Goal: Task Accomplishment & Management: Use online tool/utility

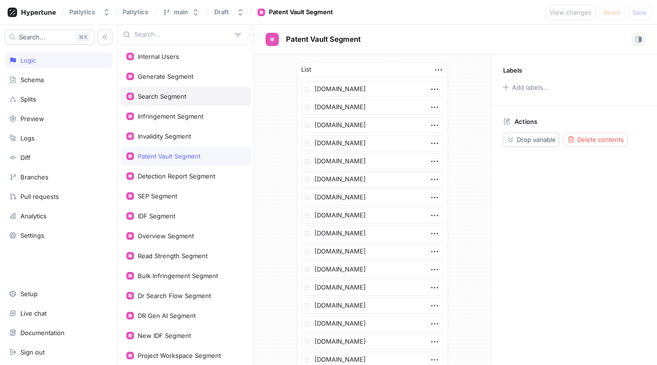
click at [171, 98] on div "Search Segment" at bounding box center [162, 97] width 48 height 8
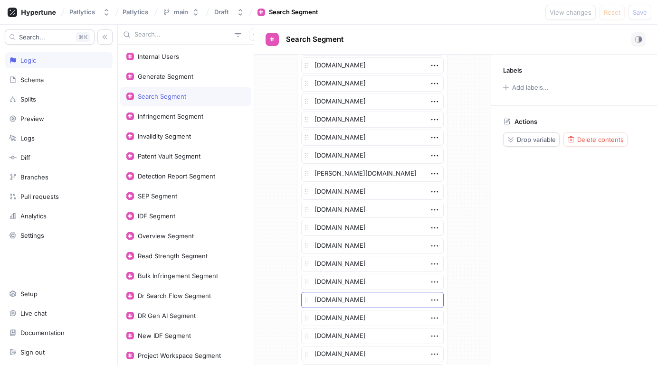
scroll to position [1911, 0]
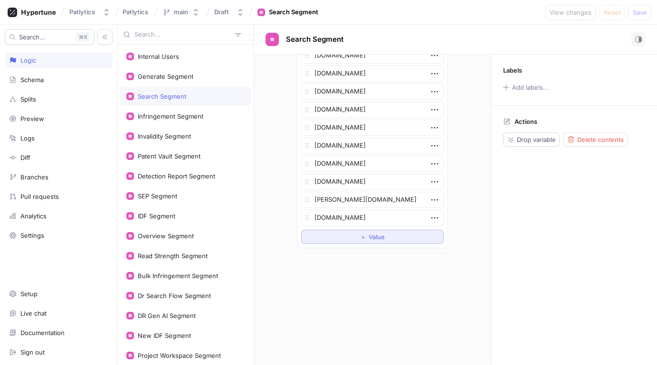
click at [339, 241] on button "＋ Value" at bounding box center [372, 237] width 143 height 14
type textarea "x"
type textarea "[DOMAIN_NAME]"
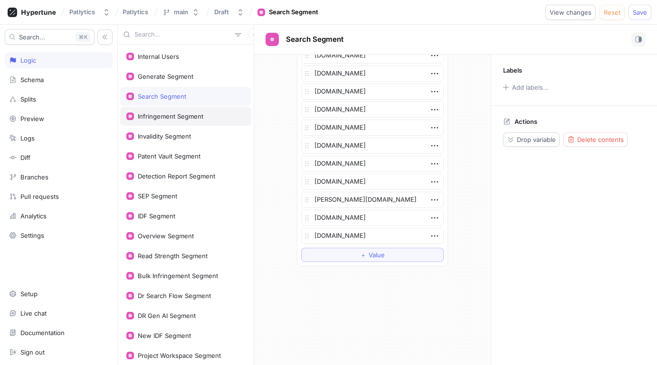
click at [191, 119] on div "Infringement Segment" at bounding box center [171, 117] width 66 height 8
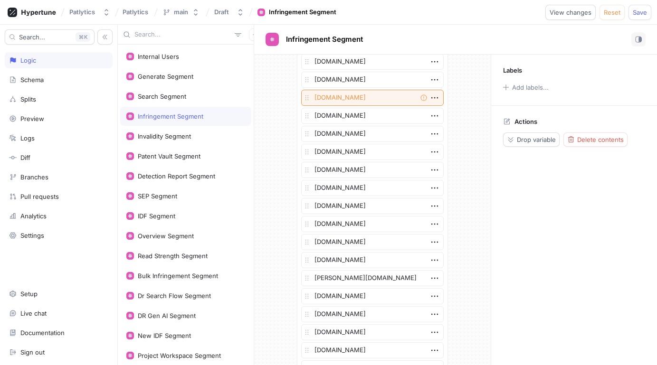
scroll to position [1604, 0]
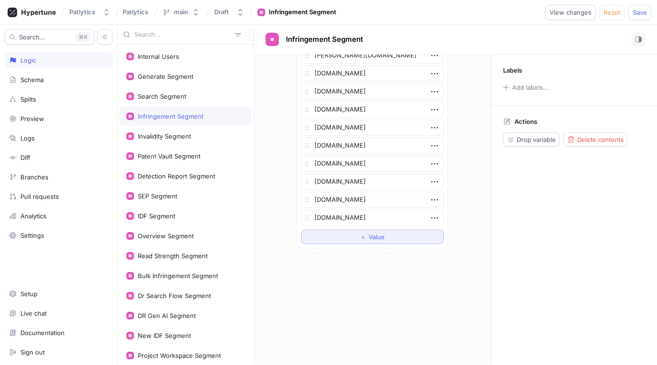
click at [362, 241] on button "＋ Value" at bounding box center [372, 237] width 143 height 14
type textarea "x"
type textarea "[DOMAIN_NAME]"
drag, startPoint x: 196, startPoint y: 138, endPoint x: 209, endPoint y: 156, distance: 22.7
click at [196, 138] on div "Invalidity Segment" at bounding box center [185, 137] width 119 height 8
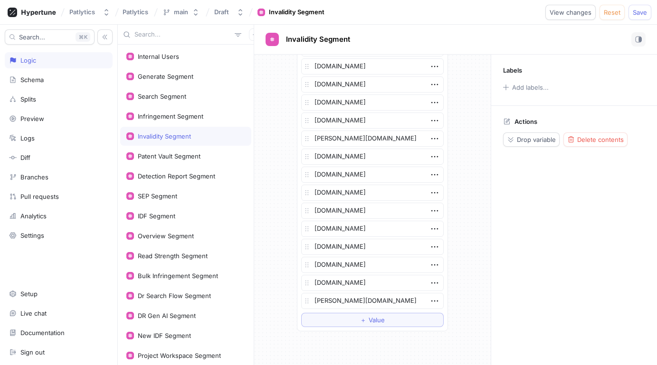
scroll to position [1947, 0]
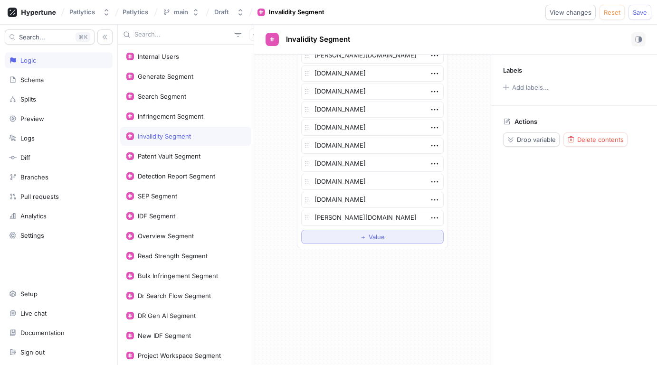
click at [345, 234] on button "＋ Value" at bounding box center [372, 237] width 143 height 14
type textarea "x"
type textarea "[DOMAIN_NAME]"
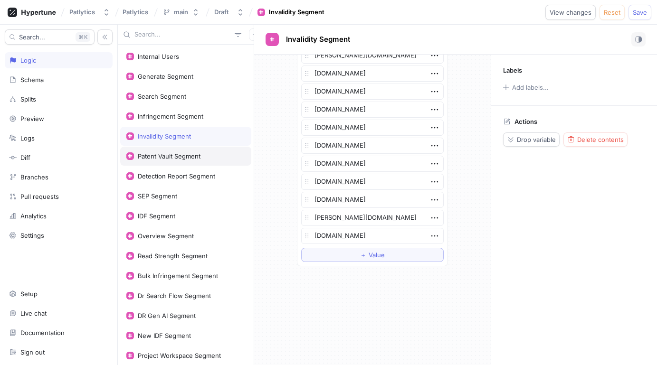
click at [178, 157] on div "Patent Vault Segment" at bounding box center [169, 156] width 63 height 8
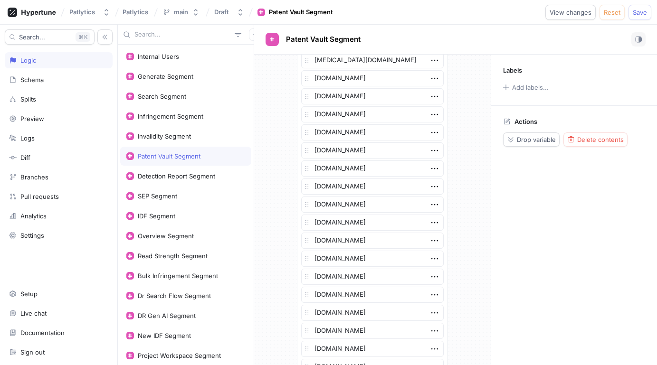
scroll to position [1893, 0]
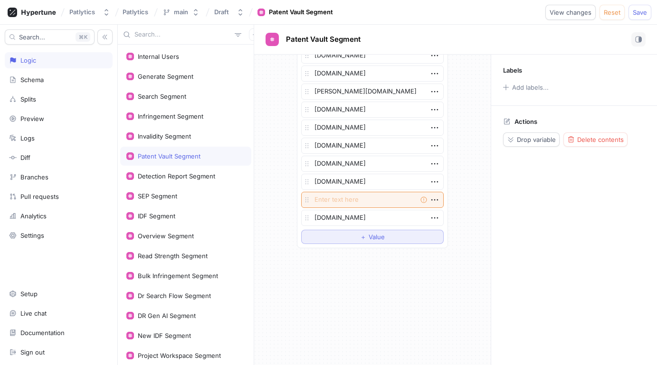
click at [360, 236] on span "＋" at bounding box center [363, 237] width 6 height 6
type textarea "x"
type textarea "[DOMAIN_NAME]"
click at [193, 177] on div "Detection Report Segment" at bounding box center [176, 176] width 77 height 8
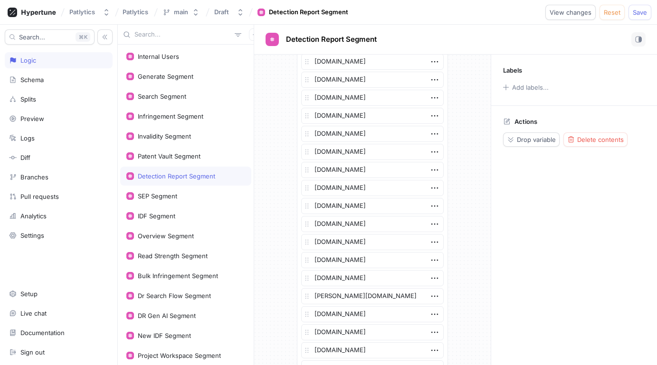
scroll to position [1983, 0]
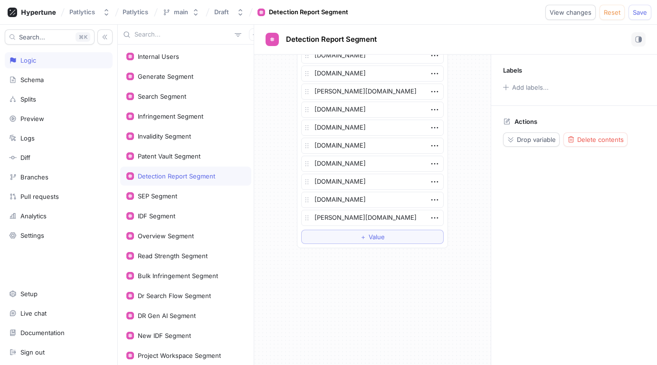
click at [371, 242] on button "＋ Value" at bounding box center [372, 237] width 143 height 14
type textarea "x"
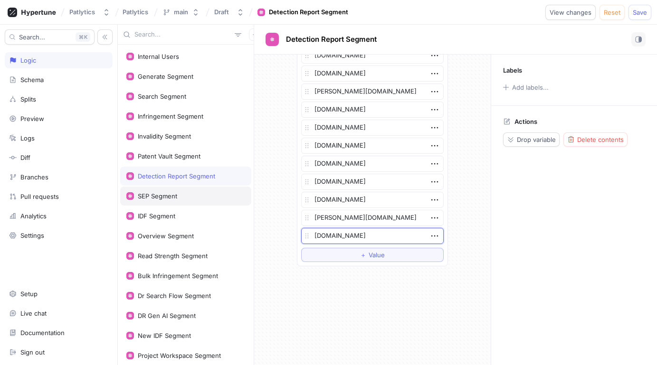
type textarea "[DOMAIN_NAME]"
click at [193, 198] on div "SEP Segment" at bounding box center [185, 196] width 119 height 8
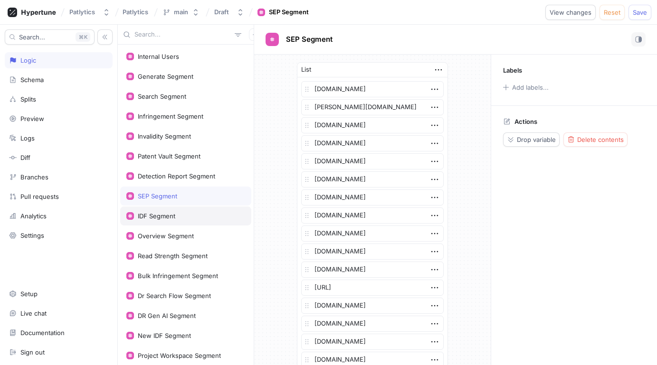
click at [193, 209] on div "IDF Segment" at bounding box center [185, 216] width 131 height 19
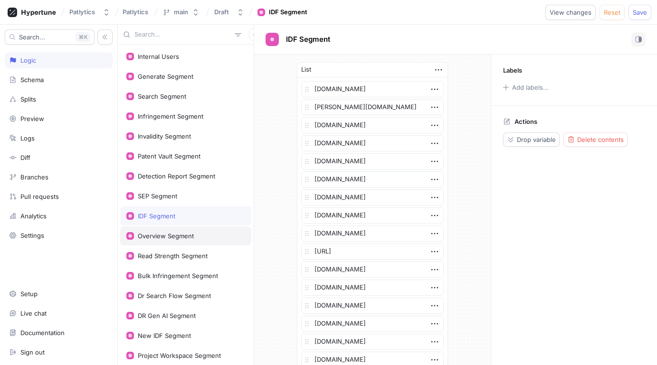
click at [193, 235] on div "Overview Segment" at bounding box center [185, 236] width 119 height 8
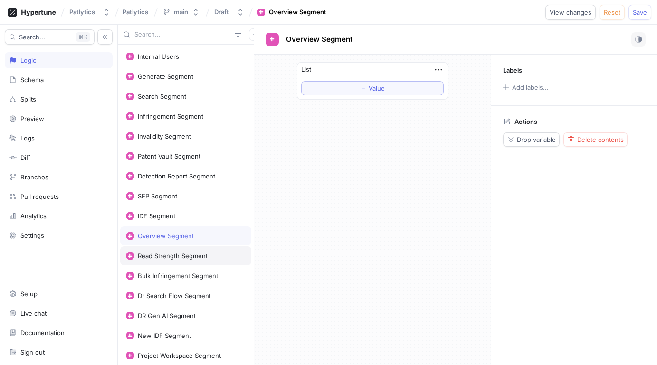
click at [181, 262] on div "Read Strength Segment" at bounding box center [185, 256] width 131 height 19
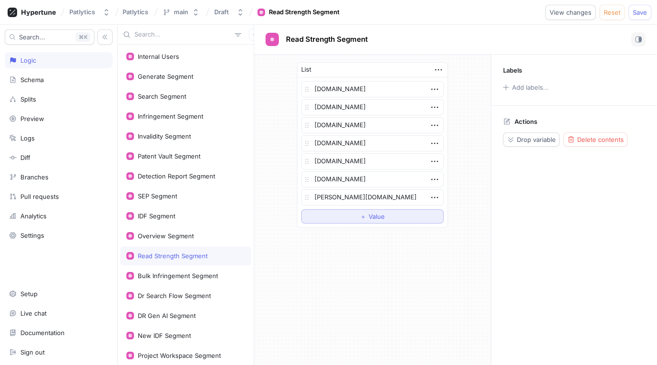
click at [348, 215] on button "＋ Value" at bounding box center [372, 216] width 143 height 14
type textarea "x"
type textarea "[DOMAIN_NAME]"
click at [201, 283] on div "Bulk Infringement Segment" at bounding box center [185, 275] width 131 height 19
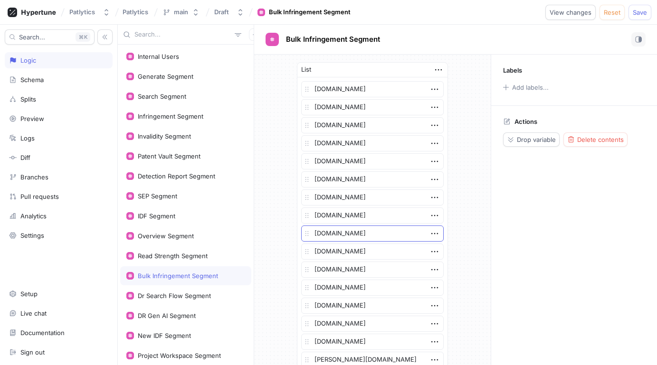
scroll to position [972, 0]
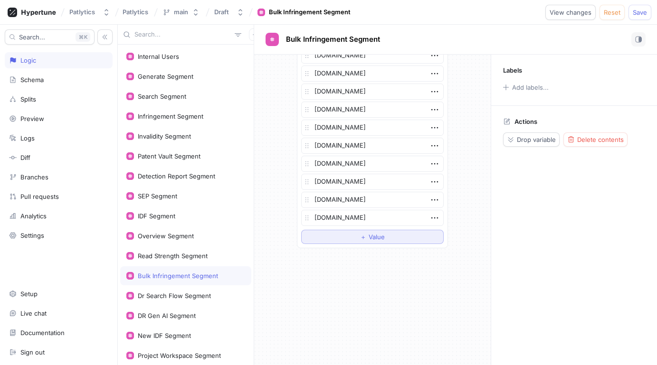
click at [362, 237] on span "＋" at bounding box center [363, 237] width 6 height 6
type textarea "x"
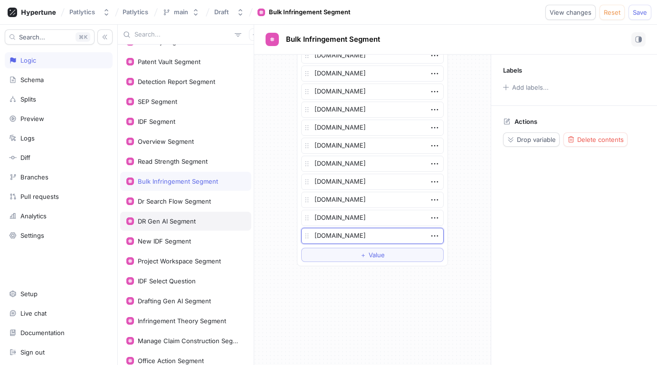
scroll to position [108, 0]
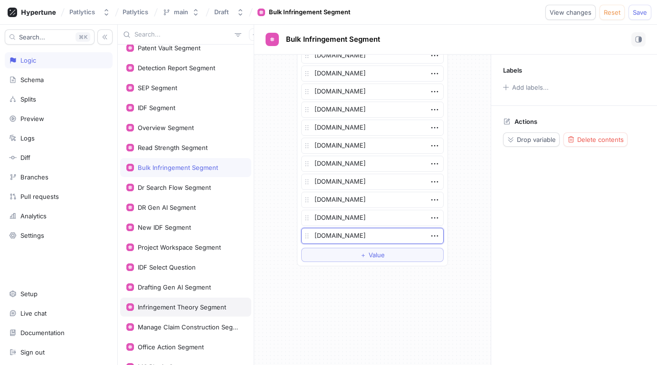
type textarea "[DOMAIN_NAME]"
click at [178, 304] on div "Infringement Theory Segment" at bounding box center [182, 308] width 88 height 8
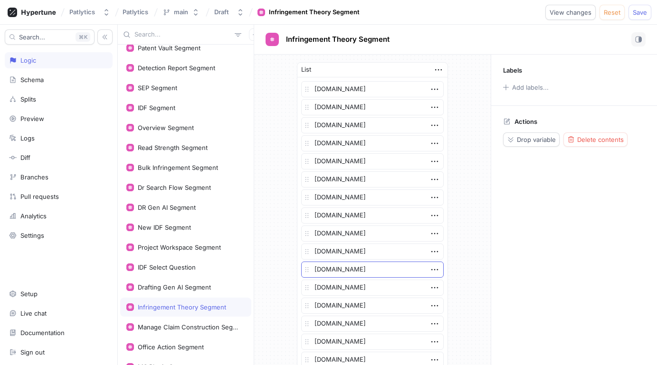
scroll to position [539, 0]
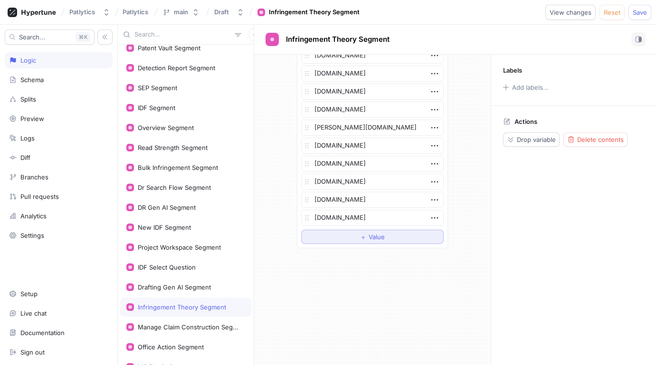
click at [367, 241] on button "＋ Value" at bounding box center [372, 237] width 143 height 14
type textarea "x"
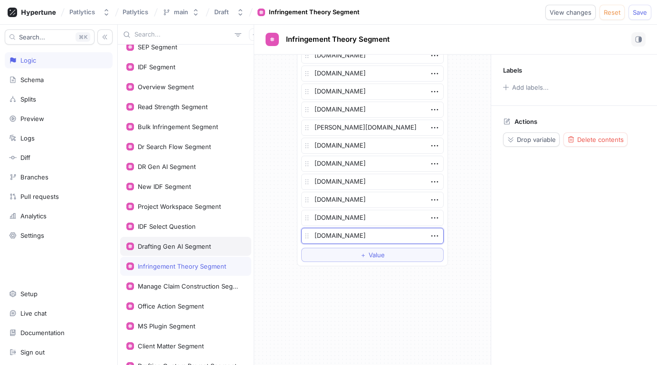
scroll to position [154, 0]
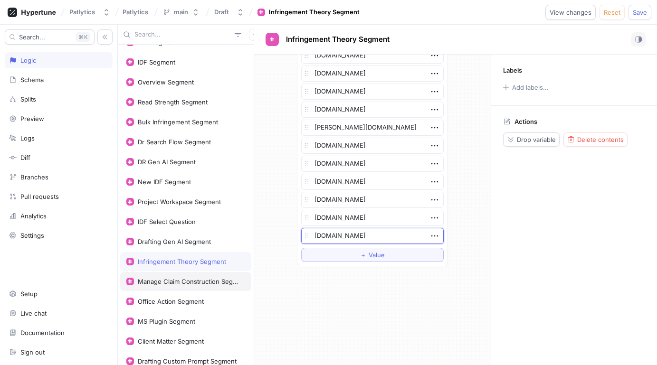
type textarea "[DOMAIN_NAME]"
click at [190, 285] on div "Manage Claim Construction Segment" at bounding box center [185, 281] width 131 height 19
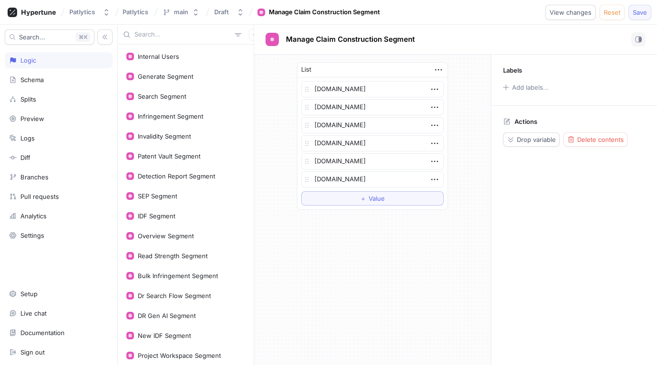
click at [645, 14] on span "Save" at bounding box center [640, 13] width 14 height 6
type textarea "x"
